Goal: Find specific page/section: Find specific page/section

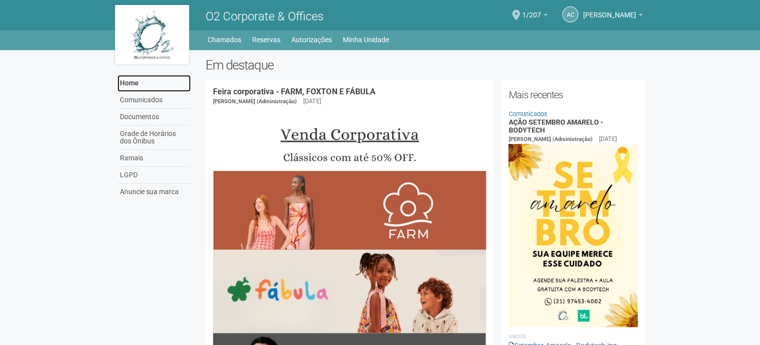
click at [137, 83] on link "Home" at bounding box center [153, 83] width 73 height 17
click at [521, 12] on span at bounding box center [517, 15] width 8 height 10
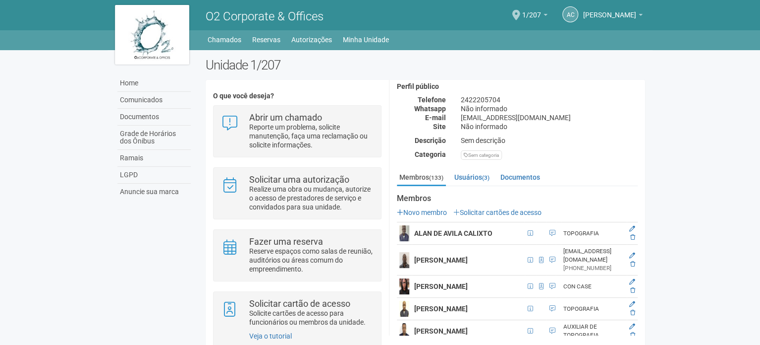
scroll to position [99, 0]
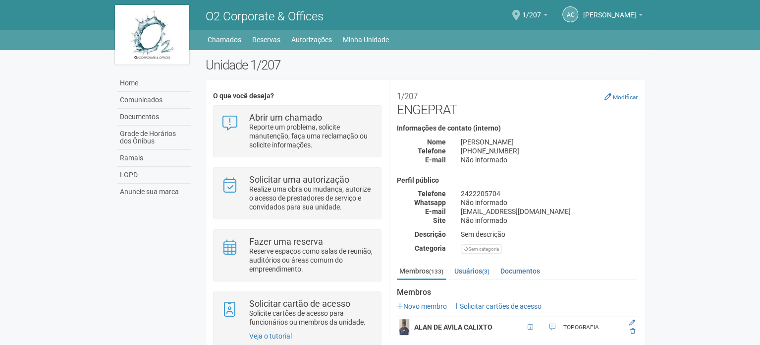
click at [521, 11] on span at bounding box center [517, 15] width 8 height 10
drag, startPoint x: 283, startPoint y: 64, endPoint x: 206, endPoint y: 68, distance: 76.5
click at [206, 68] on h2 "Unidade 1/207" at bounding box center [426, 65] width 440 height 15
click at [207, 68] on h2 "Unidade 1/207" at bounding box center [426, 65] width 440 height 15
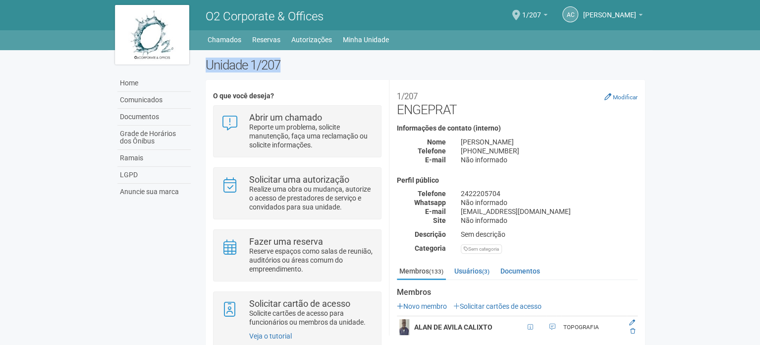
drag, startPoint x: 204, startPoint y: 67, endPoint x: 286, endPoint y: 66, distance: 81.3
click at [286, 66] on div "Unidade 1/207 O que você deseja? Abrir um chamado Reporte um problema, solicite…" at bounding box center [425, 214] width 455 height 312
click at [286, 66] on h2 "Unidade 1/207" at bounding box center [426, 65] width 440 height 15
drag, startPoint x: 298, startPoint y: 69, endPoint x: 207, endPoint y: 63, distance: 90.9
click at [207, 63] on h2 "Unidade 1/207" at bounding box center [426, 65] width 440 height 15
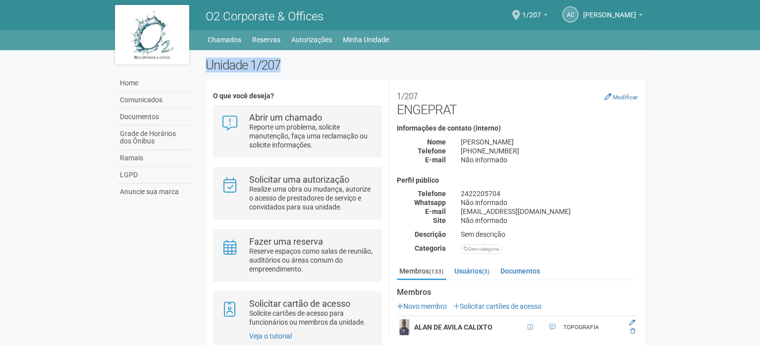
click at [255, 70] on h2 "Unidade 1/207" at bounding box center [426, 65] width 440 height 15
